Goal: Information Seeking & Learning: Learn about a topic

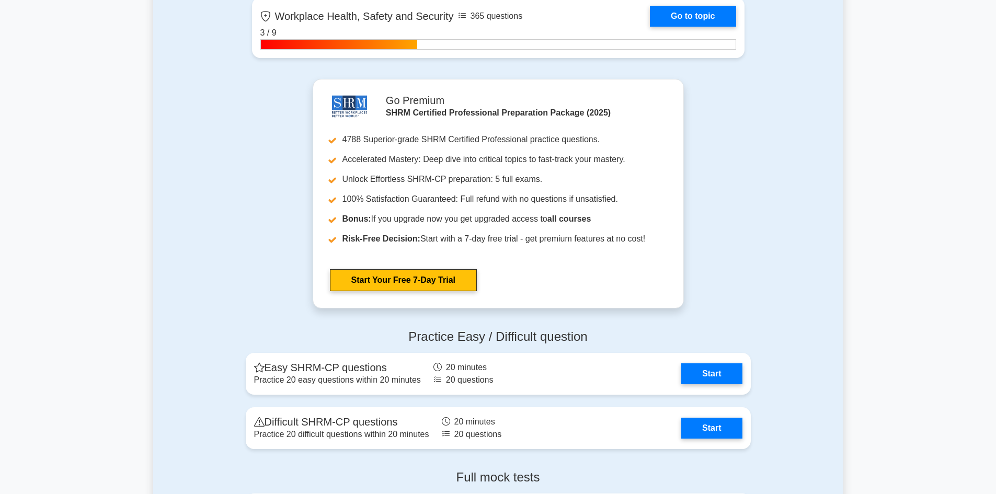
scroll to position [1830, 0]
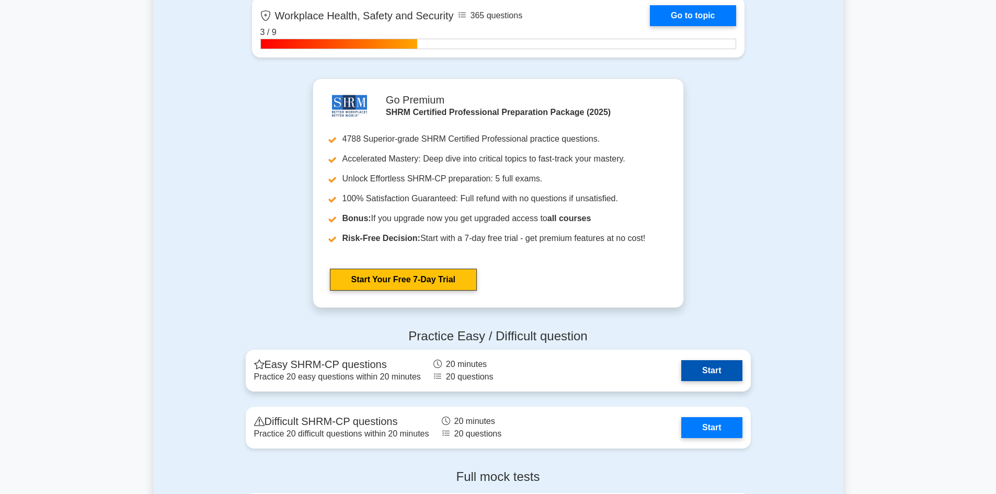
click at [709, 370] on link "Start" at bounding box center [711, 370] width 61 height 21
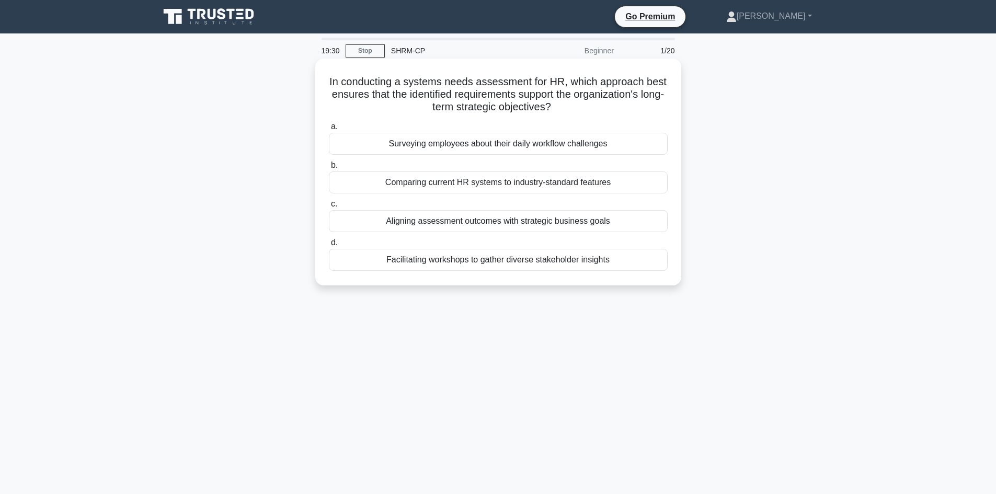
click at [492, 219] on div "Aligning assessment outcomes with strategic business goals" at bounding box center [498, 221] width 339 height 22
click at [329, 208] on input "c. Aligning assessment outcomes with strategic business goals" at bounding box center [329, 204] width 0 height 7
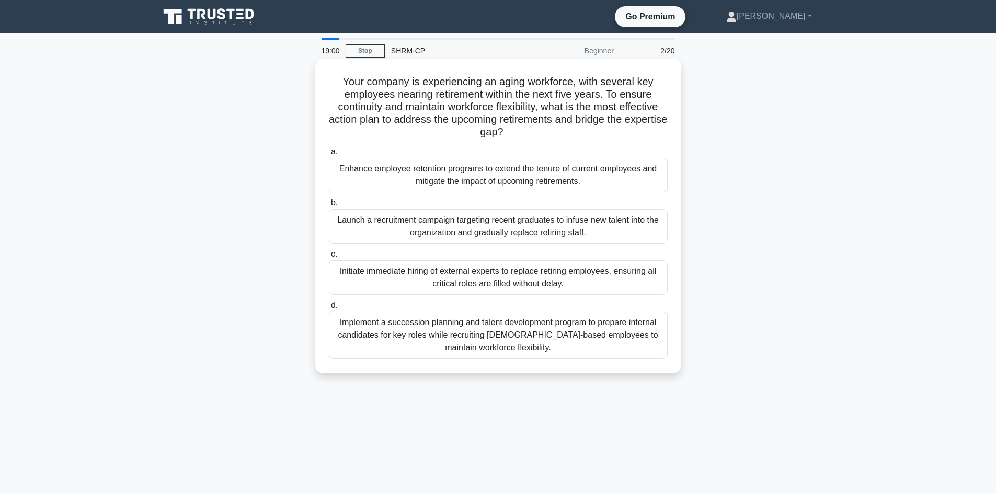
click at [465, 325] on div "Implement a succession planning and talent development program to prepare inter…" at bounding box center [498, 335] width 339 height 47
click at [329, 309] on input "d. Implement a succession planning and talent development program to prepare in…" at bounding box center [329, 305] width 0 height 7
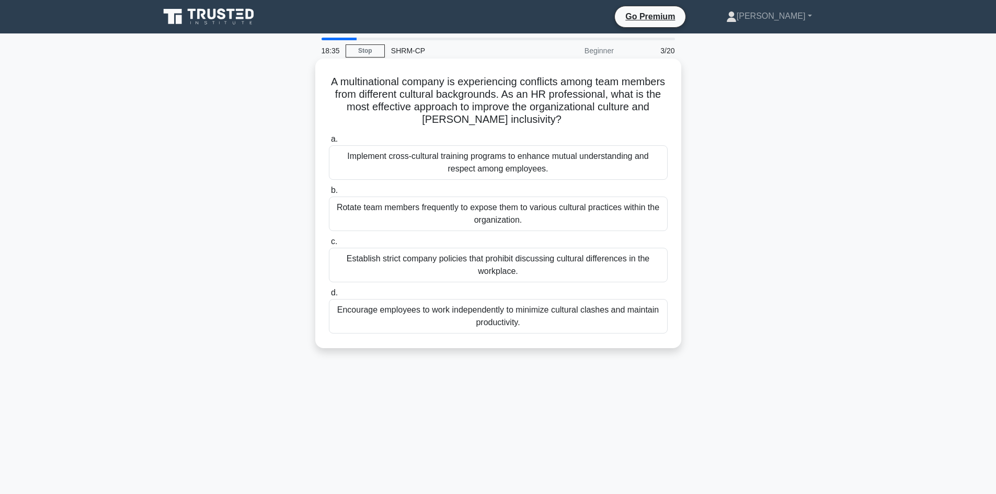
click at [473, 160] on div "Implement cross-cultural training programs to enhance mutual understanding and …" at bounding box center [498, 162] width 339 height 34
click at [329, 143] on input "a. Implement cross-cultural training programs to enhance mutual understanding a…" at bounding box center [329, 139] width 0 height 7
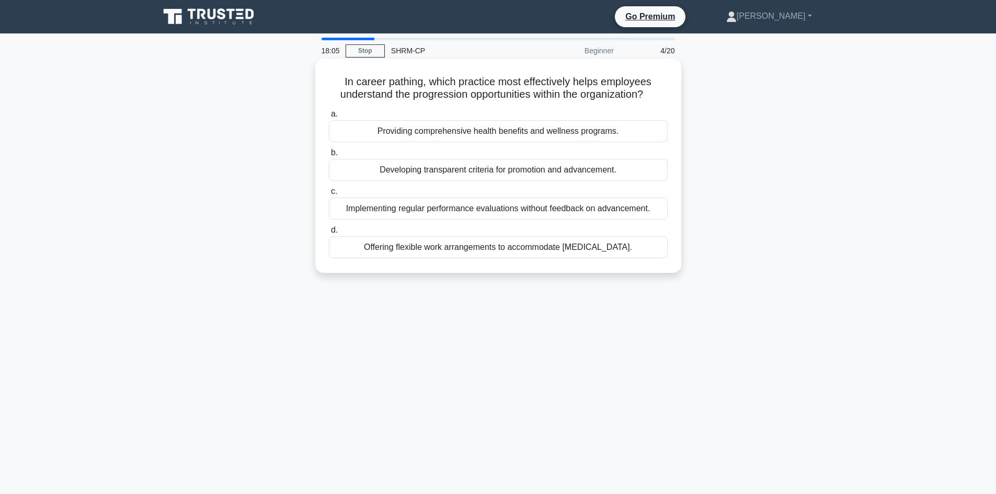
click at [513, 170] on div "Developing transparent criteria for promotion and advancement." at bounding box center [498, 170] width 339 height 22
click at [329, 156] on input "b. Developing transparent criteria for promotion and advancement." at bounding box center [329, 152] width 0 height 7
click at [523, 246] on div "Selecting successors based primarily on tenure rather than demonstrated potenti…" at bounding box center [498, 247] width 339 height 22
click at [329, 234] on input "d. Selecting successors based primarily on tenure rather than demonstrated pote…" at bounding box center [329, 230] width 0 height 7
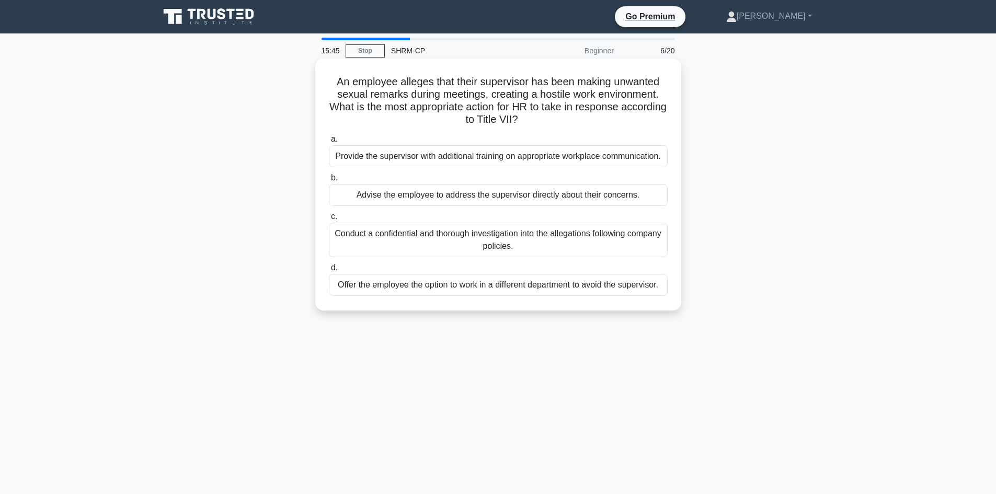
click at [488, 237] on div "Conduct a confidential and thorough investigation into the allegations followin…" at bounding box center [498, 240] width 339 height 34
click at [329, 220] on input "c. Conduct a confidential and thorough investigation into the allegations follo…" at bounding box center [329, 216] width 0 height 7
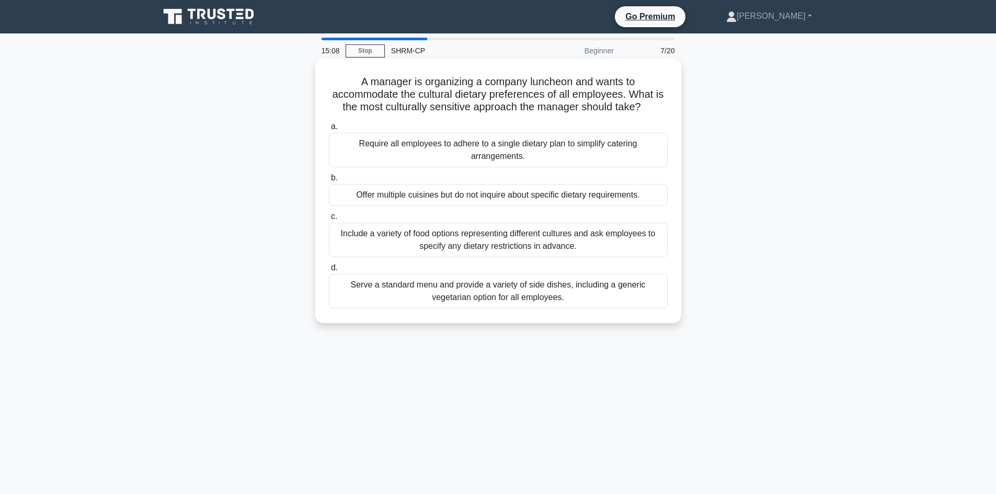
click at [529, 236] on div "Include a variety of food options representing different cultures and ask emplo…" at bounding box center [498, 240] width 339 height 34
click at [329, 220] on input "c. Include a variety of food options representing different cultures and ask em…" at bounding box center [329, 216] width 0 height 7
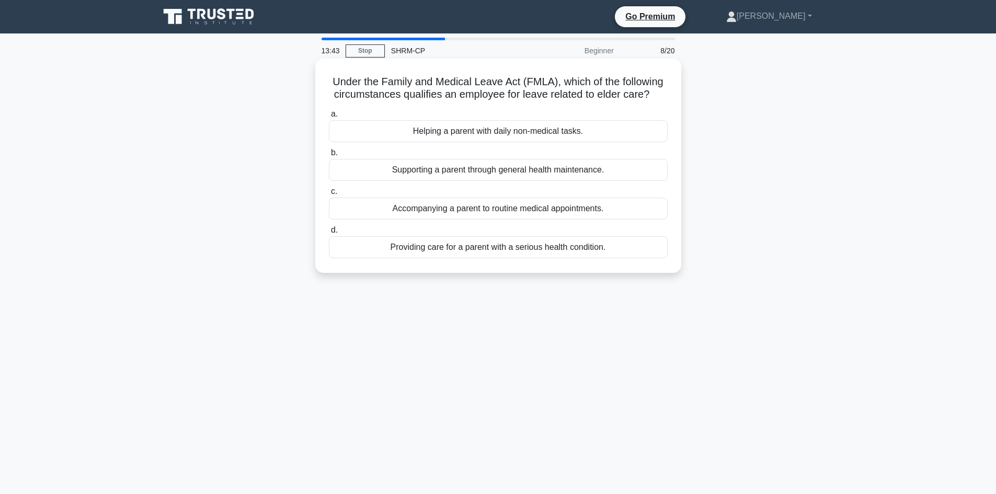
click at [537, 245] on div "Providing care for a parent with a serious health condition." at bounding box center [498, 247] width 339 height 22
click at [329, 234] on input "d. Providing care for a parent with a serious health condition." at bounding box center [329, 230] width 0 height 7
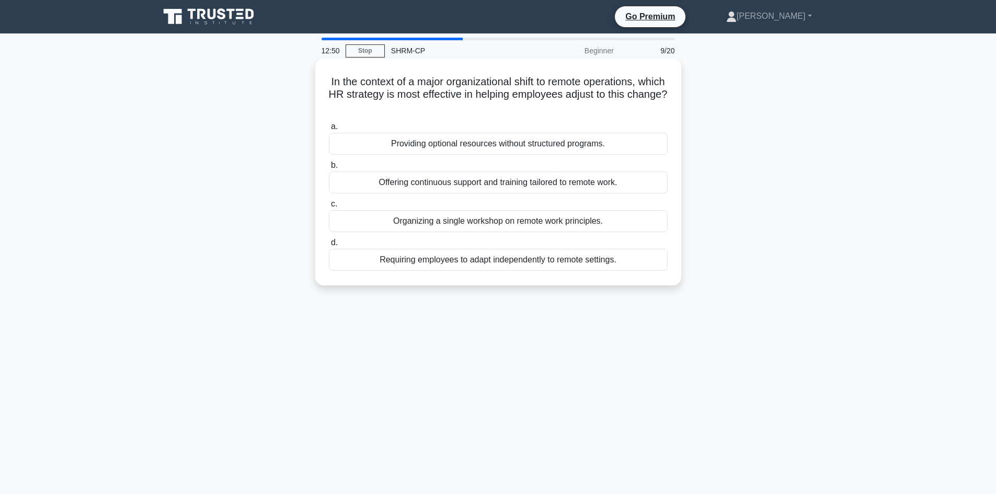
click at [584, 187] on div "Offering continuous support and training tailored to remote work." at bounding box center [498, 182] width 339 height 22
click at [329, 169] on input "b. Offering continuous support and training tailored to remote work." at bounding box center [329, 165] width 0 height 7
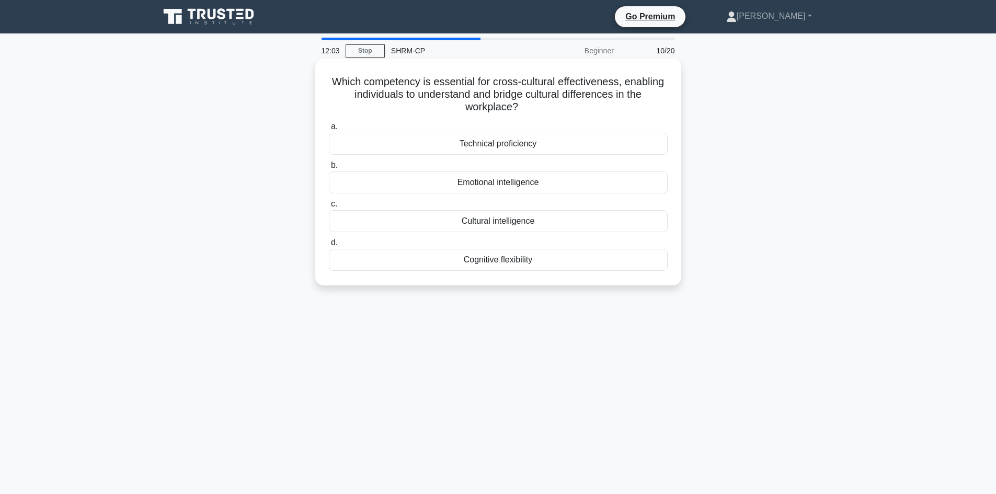
click at [502, 222] on div "Cultural intelligence" at bounding box center [498, 221] width 339 height 22
click at [329, 208] on input "c. Cultural intelligence" at bounding box center [329, 204] width 0 height 7
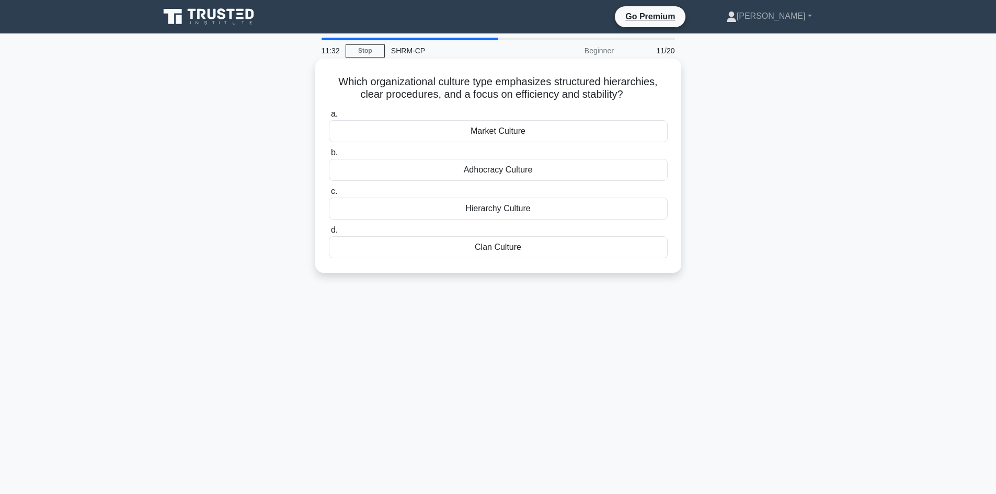
click at [504, 215] on div "Hierarchy Culture" at bounding box center [498, 209] width 339 height 22
click at [329, 195] on input "c. Hierarchy Culture" at bounding box center [329, 191] width 0 height 7
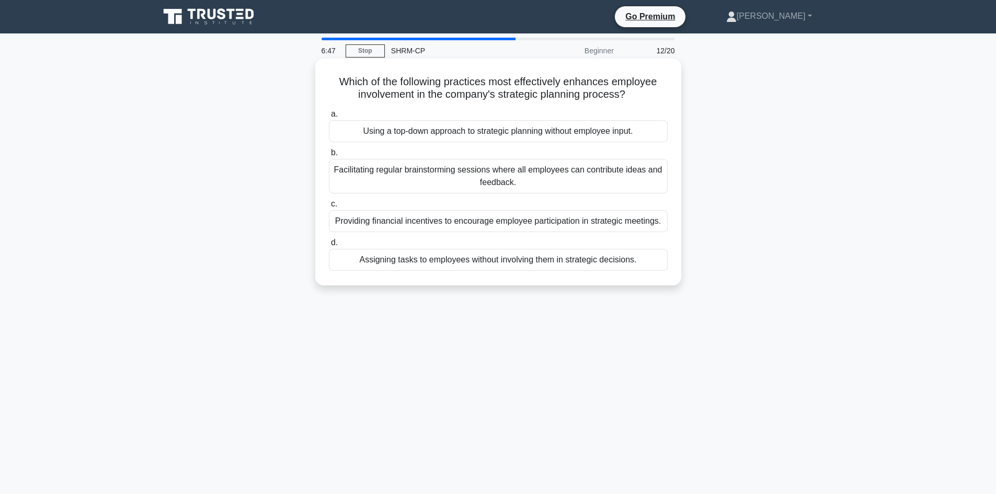
click at [482, 176] on div "Facilitating regular brainstorming sessions where all employees can contribute …" at bounding box center [498, 176] width 339 height 34
click at [329, 156] on input "b. Facilitating regular brainstorming sessions where all employees can contribu…" at bounding box center [329, 152] width 0 height 7
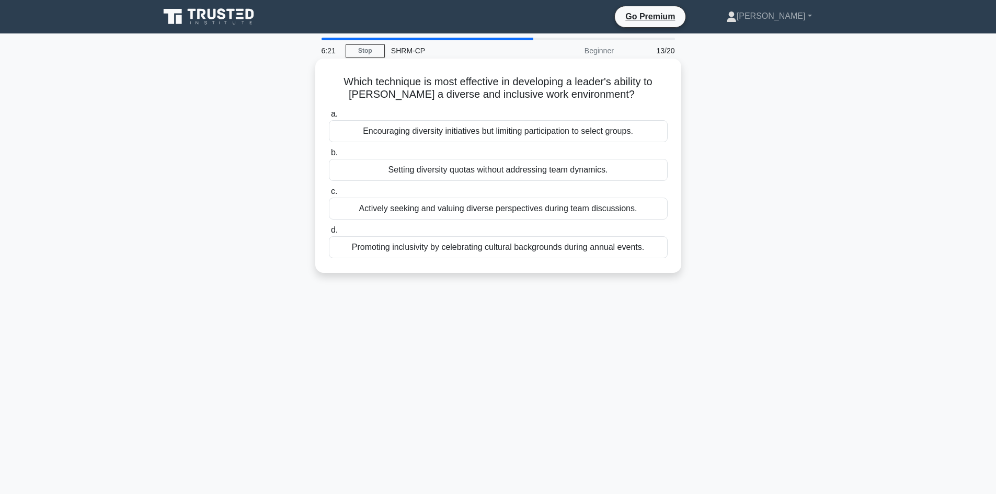
click at [481, 251] on div "Promoting inclusivity by celebrating cultural backgrounds during annual events." at bounding box center [498, 247] width 339 height 22
click at [329, 234] on input "d. Promoting inclusivity by celebrating cultural backgrounds during annual even…" at bounding box center [329, 230] width 0 height 7
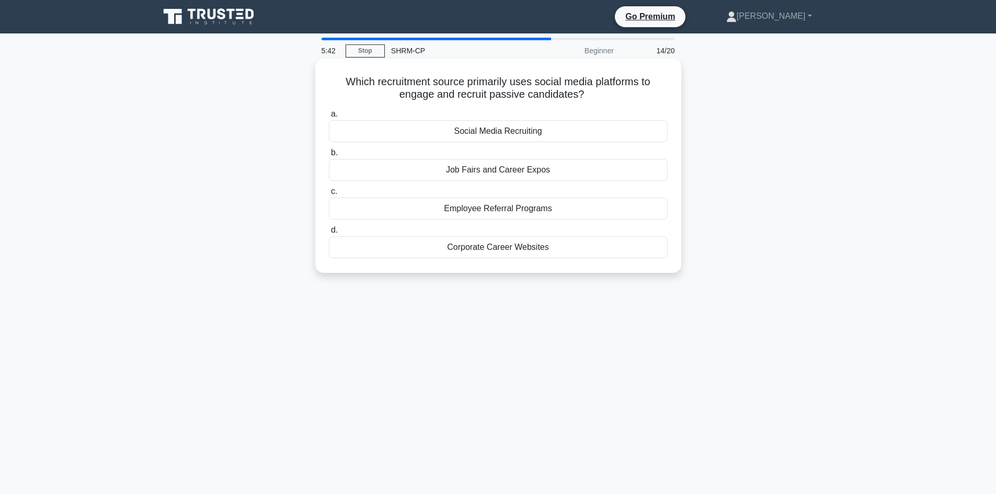
click at [524, 131] on div "Social Media Recruiting" at bounding box center [498, 131] width 339 height 22
click at [329, 118] on input "a. Social Media Recruiting" at bounding box center [329, 114] width 0 height 7
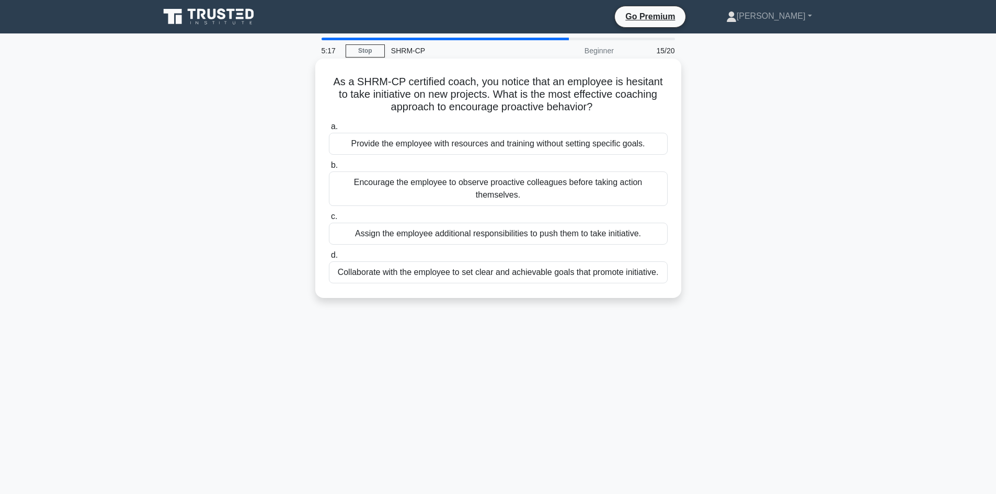
click at [515, 274] on div "Collaborate with the employee to set clear and achievable goals that promote in…" at bounding box center [498, 272] width 339 height 22
click at [329, 259] on input "d. Collaborate with the employee to set clear and achievable goals that promote…" at bounding box center [329, 255] width 0 height 7
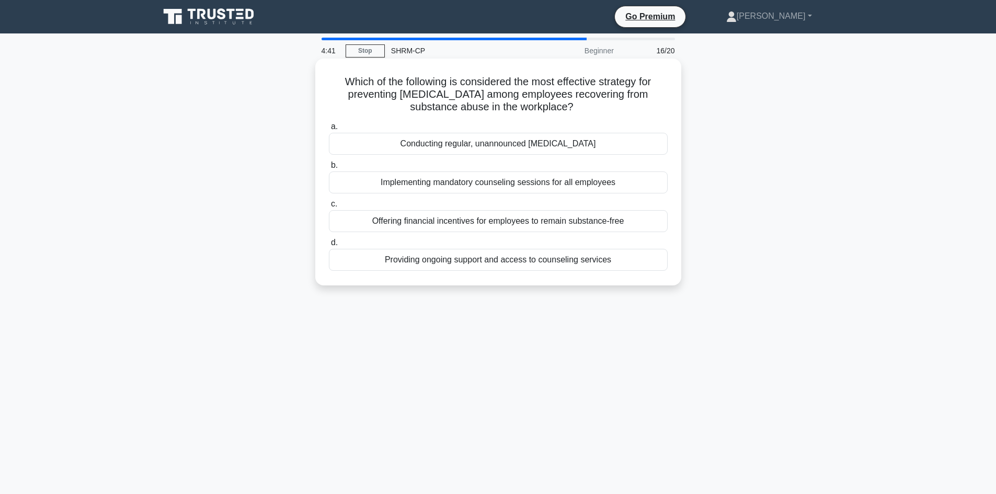
click at [505, 260] on div "Providing ongoing support and access to counseling services" at bounding box center [498, 260] width 339 height 22
click at [329, 246] on input "d. Providing ongoing support and access to counseling services" at bounding box center [329, 242] width 0 height 7
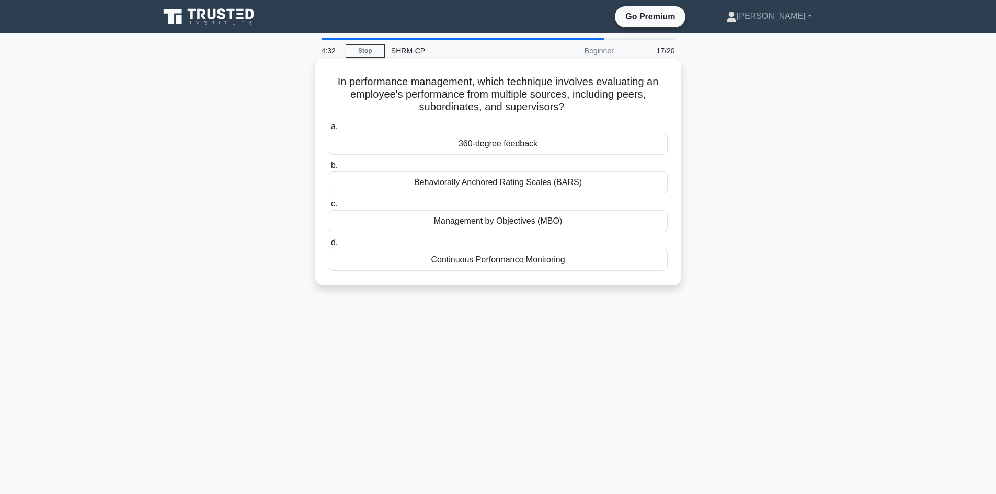
click at [489, 144] on div "360-degree feedback" at bounding box center [498, 144] width 339 height 22
click at [329, 130] on input "a. 360-degree feedback" at bounding box center [329, 126] width 0 height 7
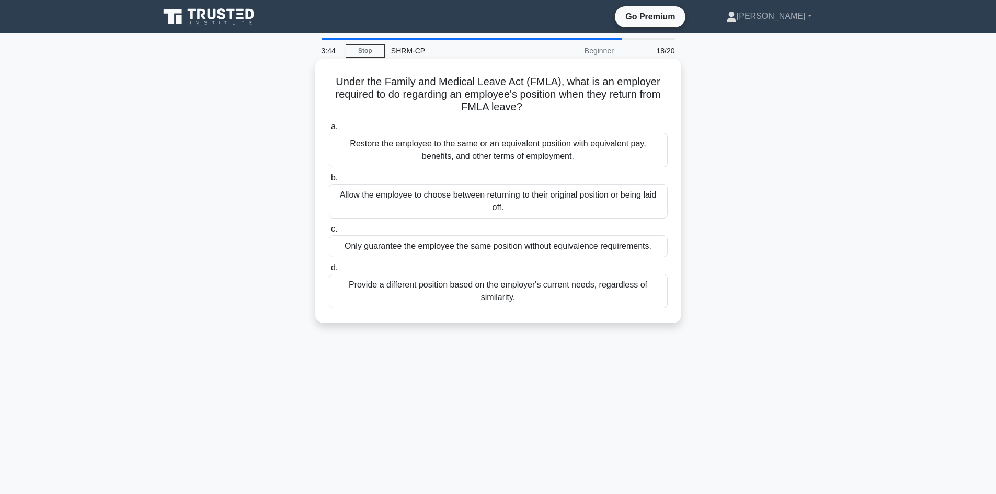
click at [481, 140] on div "Restore the employee to the same or an equivalent position with equivalent pay,…" at bounding box center [498, 150] width 339 height 34
click at [329, 130] on input "a. Restore the employee to the same or an equivalent position with equivalent p…" at bounding box center [329, 126] width 0 height 7
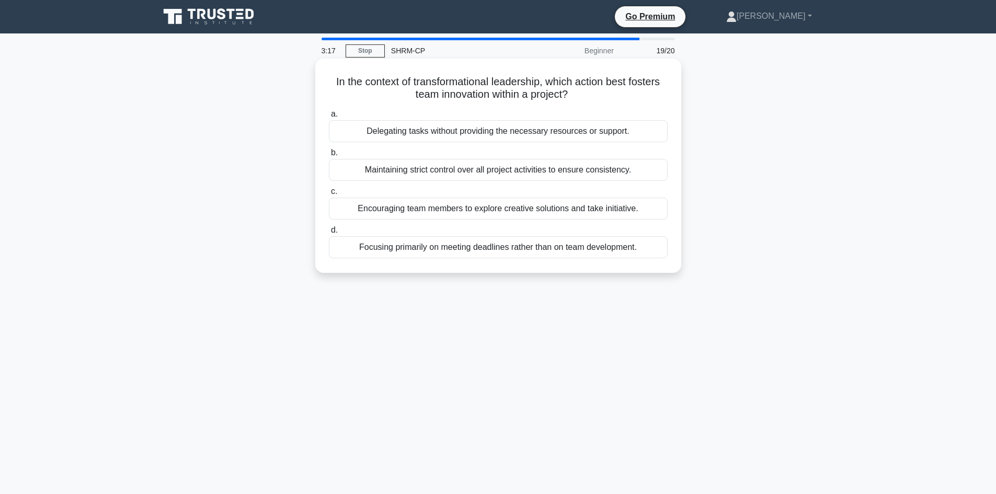
click at [510, 207] on div "Encouraging team members to explore creative solutions and take initiative." at bounding box center [498, 209] width 339 height 22
click at [329, 195] on input "c. Encouraging team members to explore creative solutions and take initiative." at bounding box center [329, 191] width 0 height 7
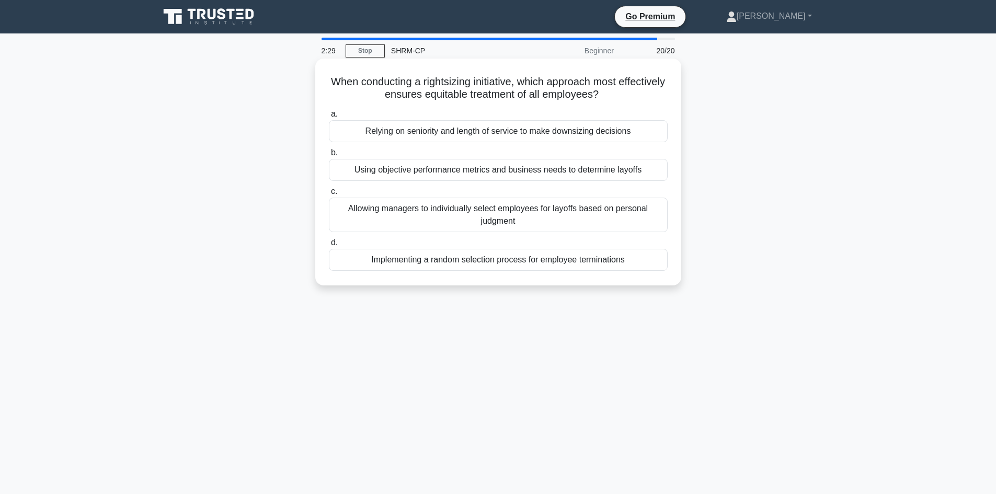
click at [421, 262] on div "Implementing a random selection process for employee terminations" at bounding box center [498, 260] width 339 height 22
click at [329, 246] on input "d. Implementing a random selection process for employee terminations" at bounding box center [329, 242] width 0 height 7
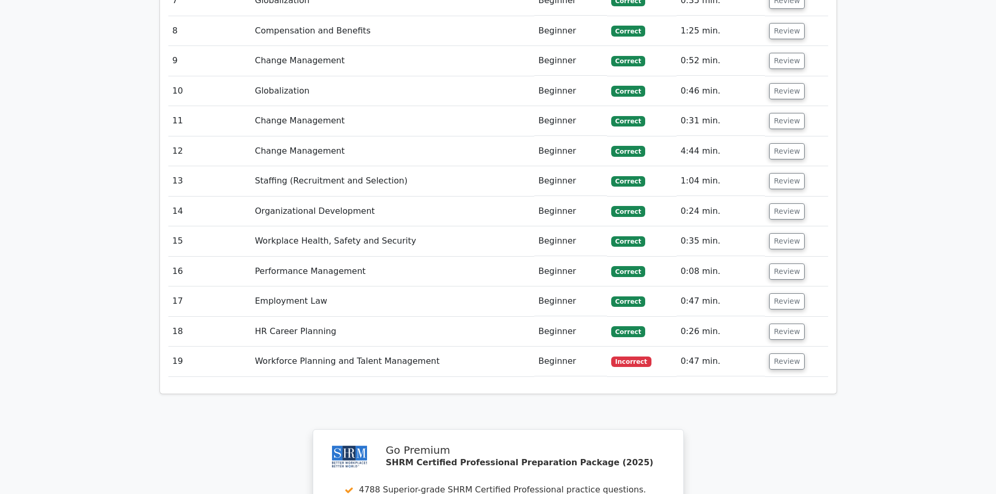
scroll to position [1725, 0]
